Goal: Transaction & Acquisition: Subscribe to service/newsletter

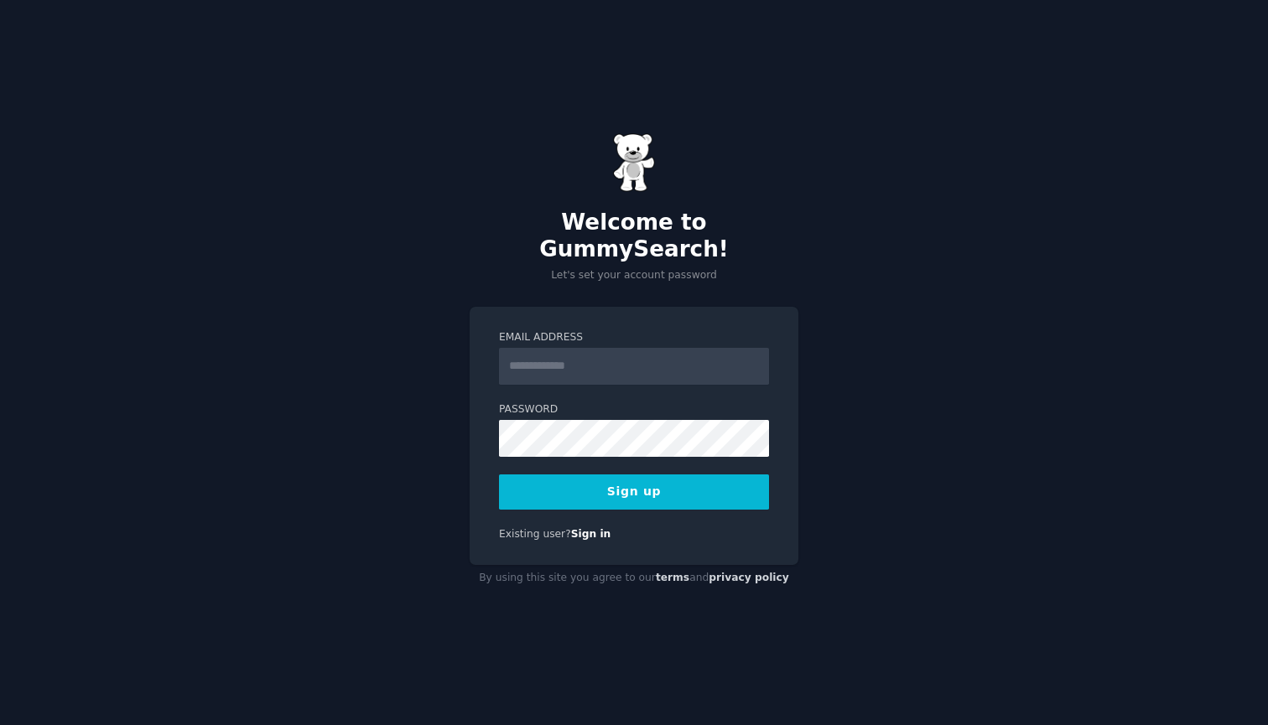
click at [600, 359] on input "Email Address" at bounding box center [634, 366] width 270 height 37
type input "**"
type input "**********"
click at [707, 486] on button "Sign up" at bounding box center [634, 492] width 270 height 35
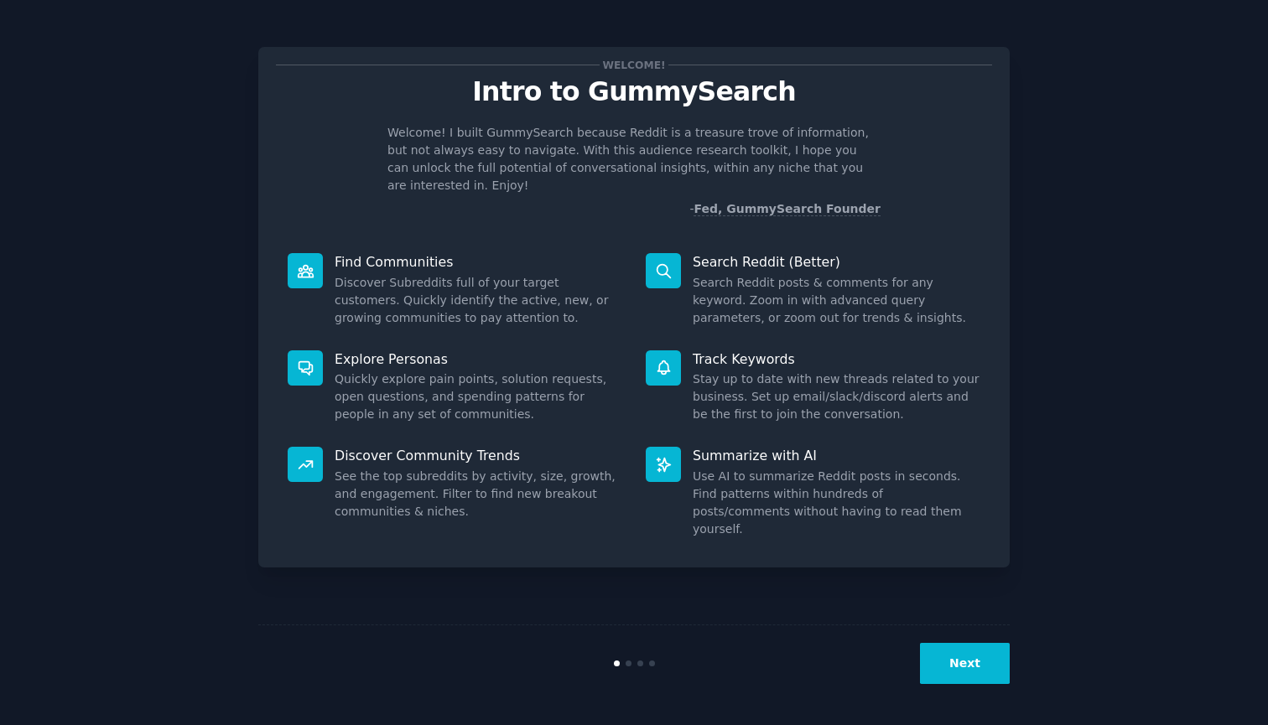
click at [964, 673] on button "Next" at bounding box center [965, 663] width 90 height 41
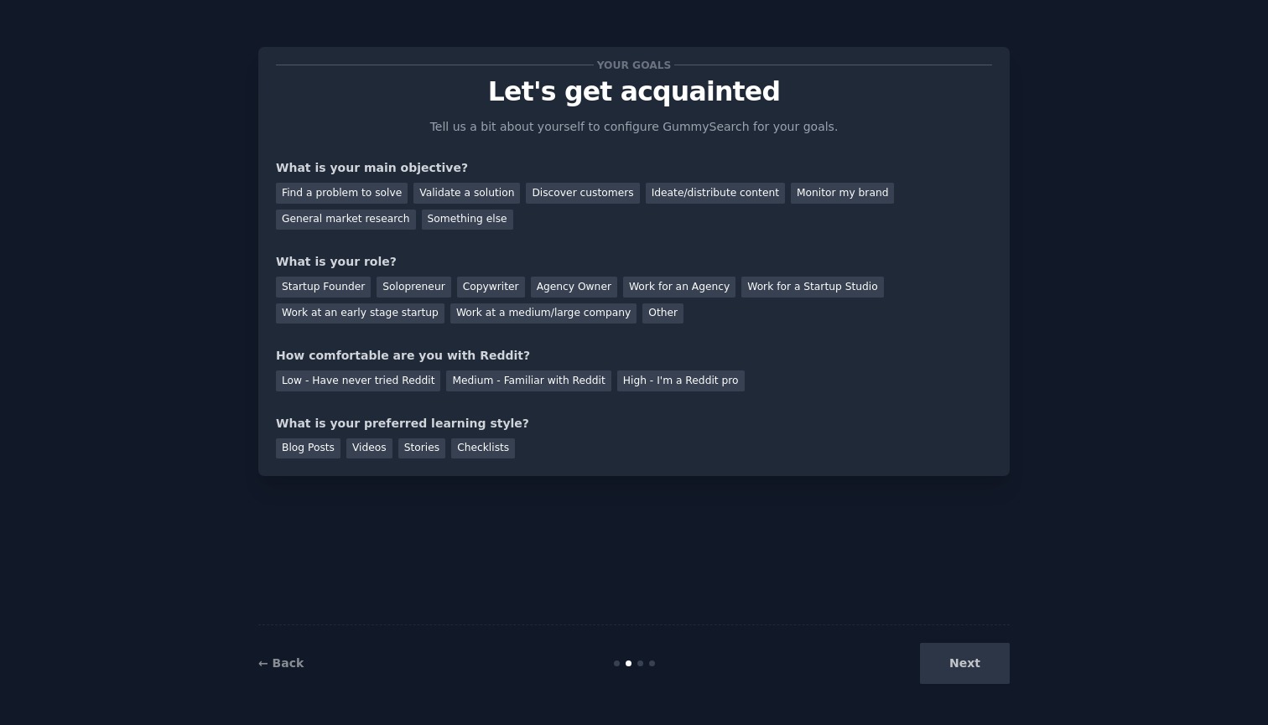
click at [964, 673] on div "Next" at bounding box center [884, 663] width 251 height 41
click at [367, 217] on div "General market research" at bounding box center [346, 220] width 140 height 21
click at [415, 287] on div "Solopreneur" at bounding box center [414, 287] width 74 height 21
click at [632, 378] on div "High - I'm a Reddit pro" at bounding box center [680, 381] width 127 height 21
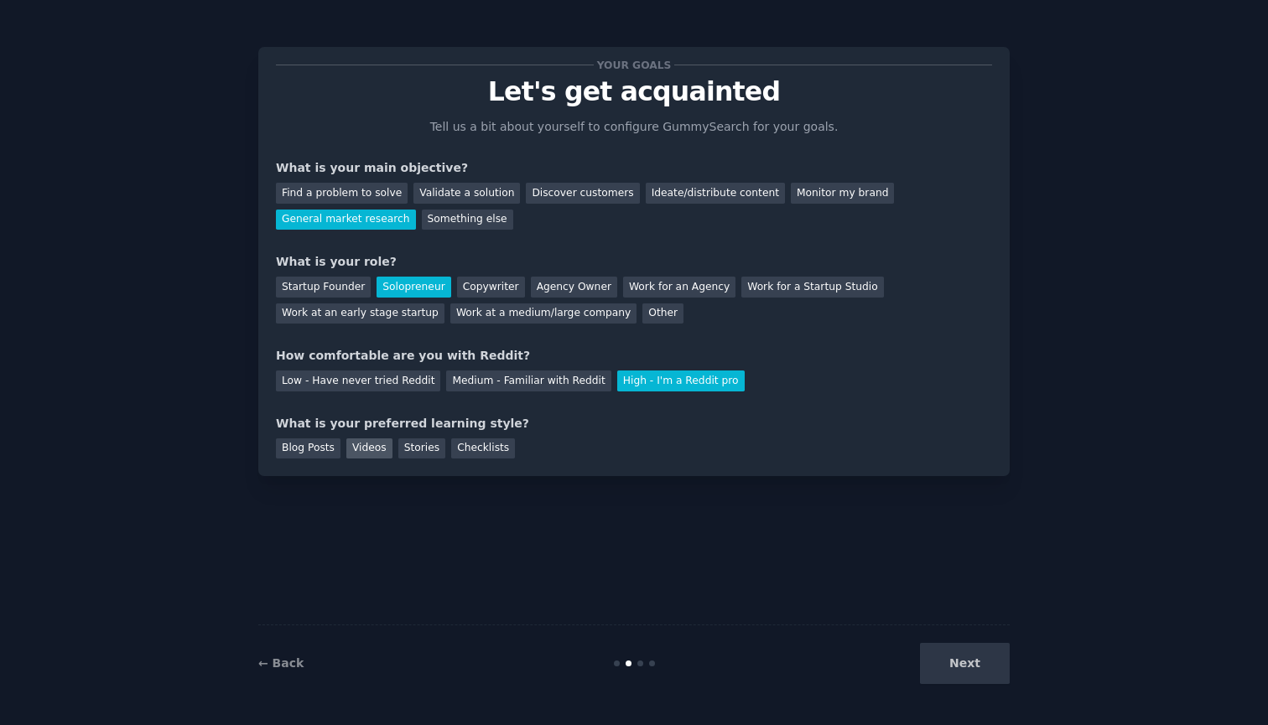
click at [372, 450] on div "Videos" at bounding box center [369, 449] width 46 height 21
click at [977, 657] on button "Next" at bounding box center [965, 663] width 90 height 41
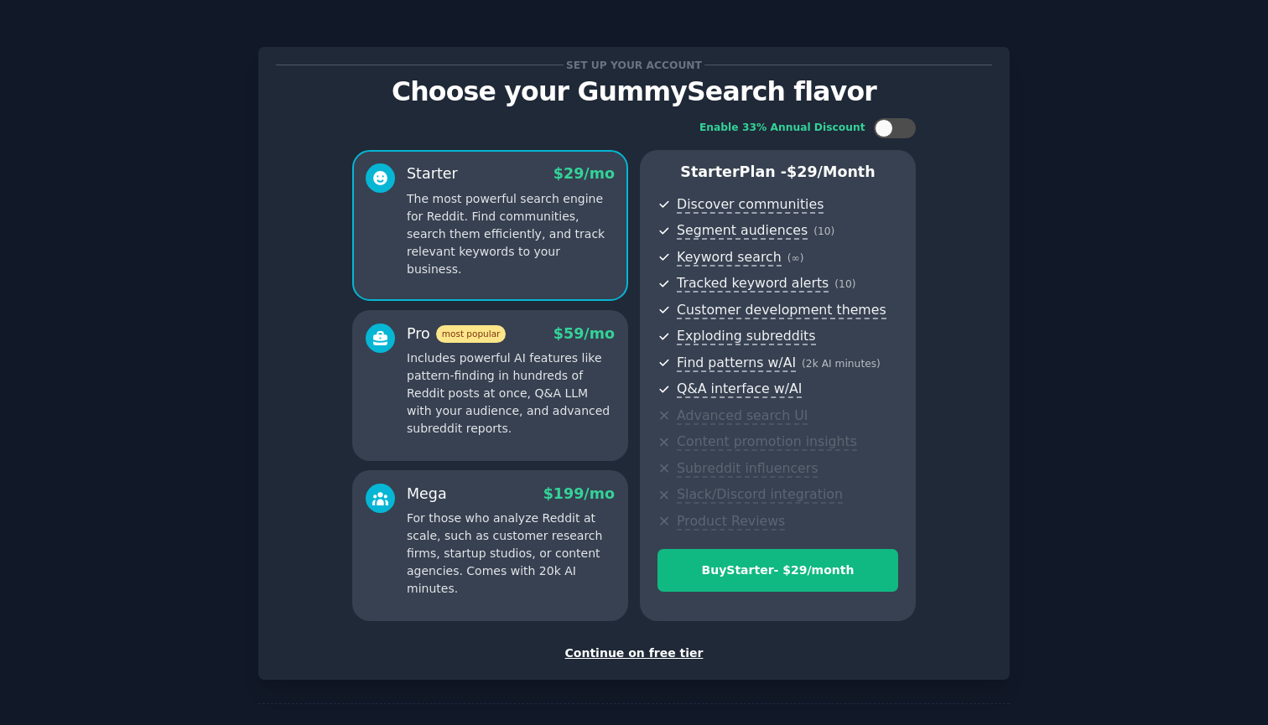
click at [653, 645] on div "Continue on free tier" at bounding box center [634, 654] width 716 height 18
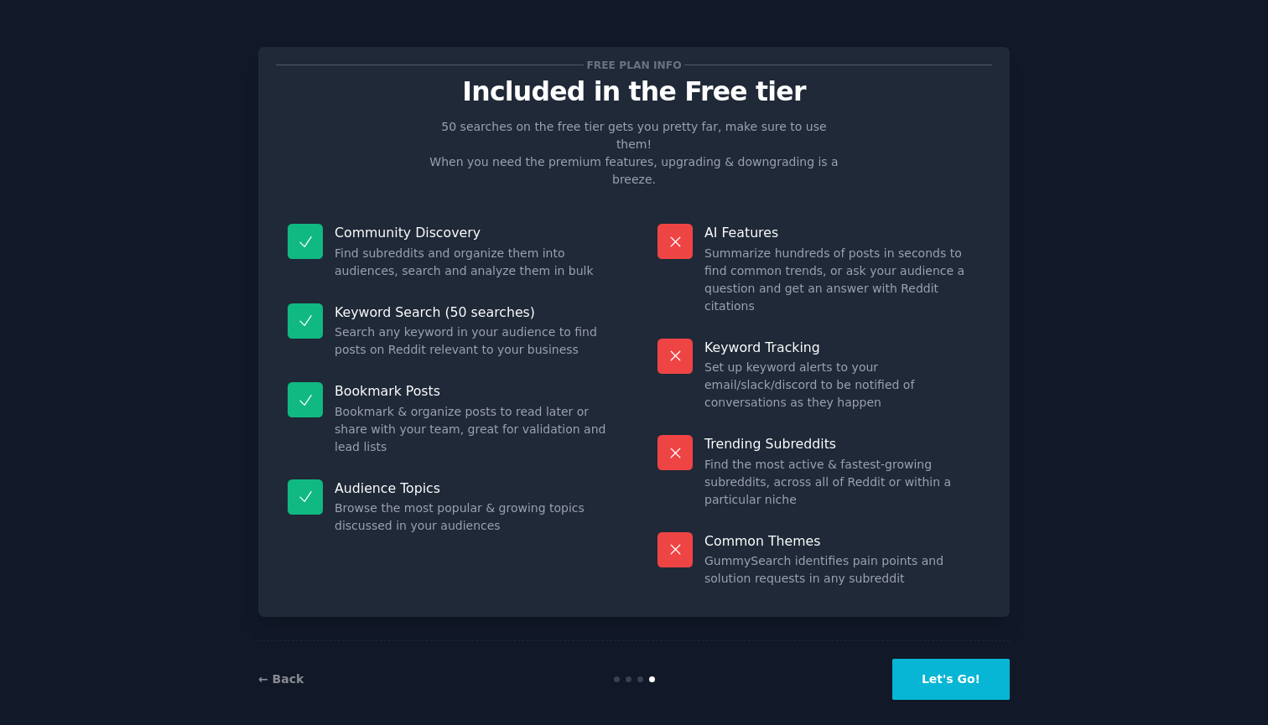
click at [931, 670] on button "Let's Go!" at bounding box center [950, 679] width 117 height 41
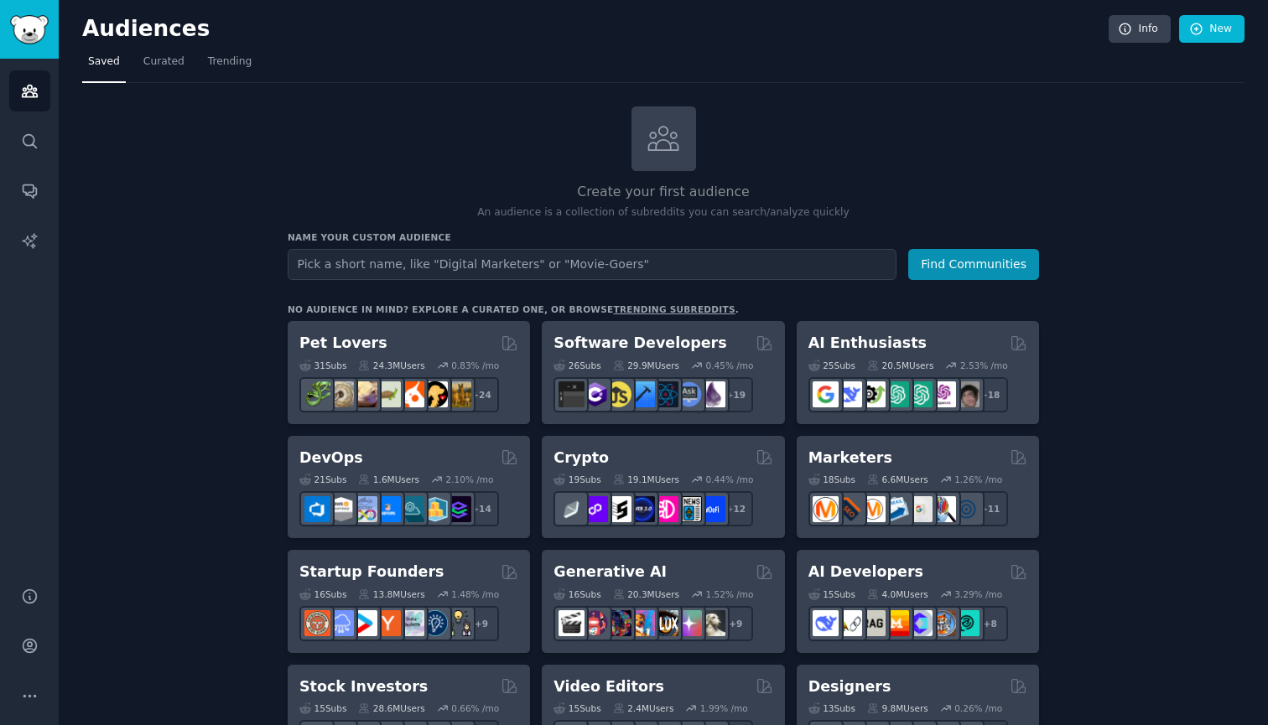
click at [611, 264] on input "text" at bounding box center [592, 264] width 609 height 31
